Goal: Transaction & Acquisition: Book appointment/travel/reservation

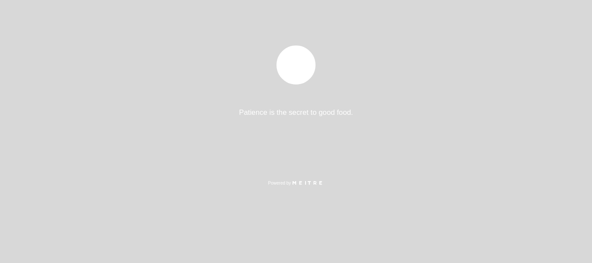
select select "es"
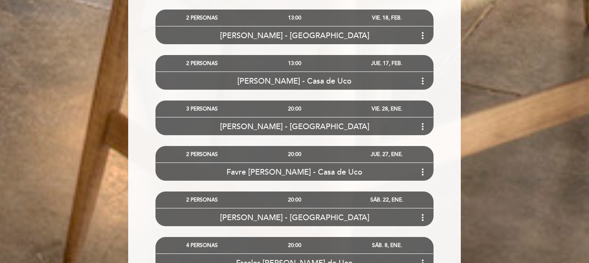
scroll to position [1969, 0]
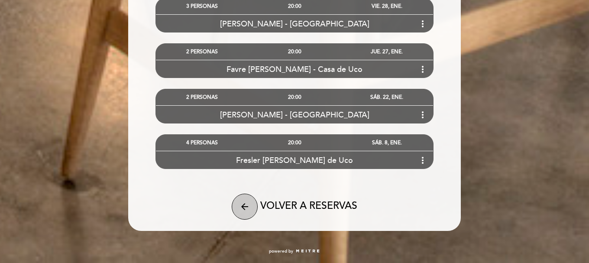
click at [251, 209] on button "arrow_back" at bounding box center [245, 207] width 26 height 26
select select "es"
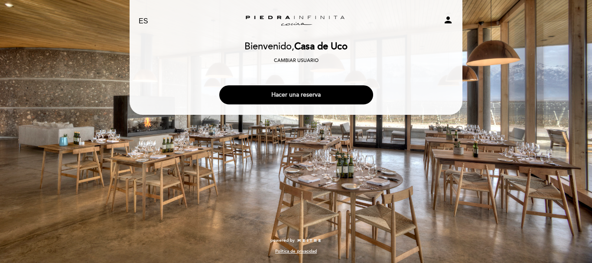
click at [339, 91] on button "Hacer una reserva" at bounding box center [296, 94] width 154 height 19
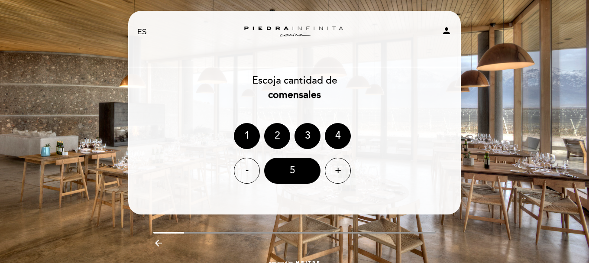
click at [282, 138] on div "2" at bounding box center [277, 136] width 26 height 26
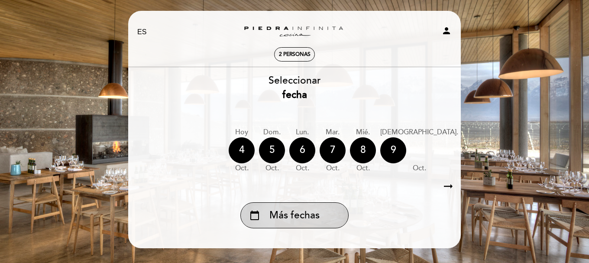
click at [296, 226] on div "calendar_today Más fechas" at bounding box center [294, 215] width 108 height 26
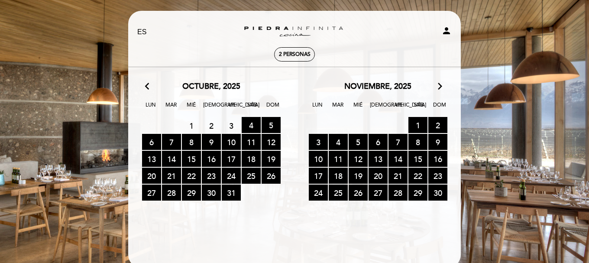
click at [440, 84] on icon "arrow_forward_ios" at bounding box center [440, 86] width 8 height 11
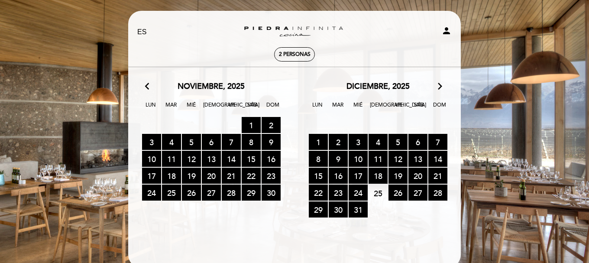
click at [440, 84] on icon "arrow_forward_ios" at bounding box center [440, 86] width 8 height 11
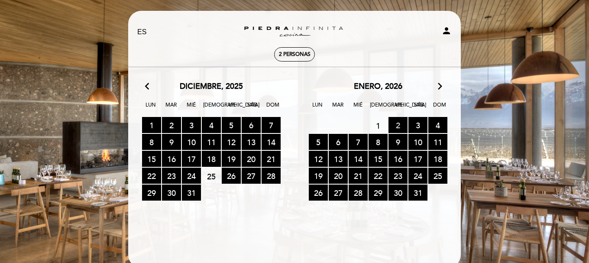
click at [399, 119] on span "2 RESERVAS DISPONIBLES" at bounding box center [397, 125] width 19 height 16
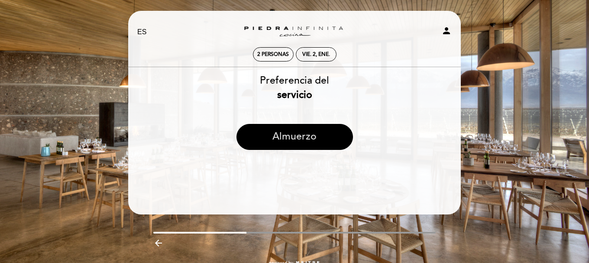
click at [335, 129] on button "Almuerzo" at bounding box center [294, 137] width 116 height 26
